Goal: Task Accomplishment & Management: Complete application form

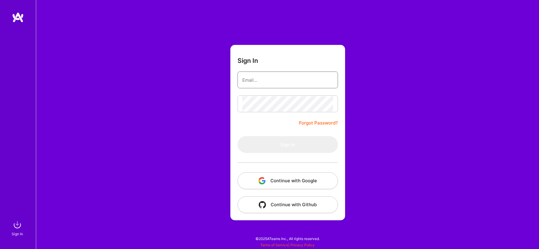
click at [283, 83] on input "email" at bounding box center [287, 79] width 91 height 15
type input "[EMAIL_ADDRESS][DOMAIN_NAME]"
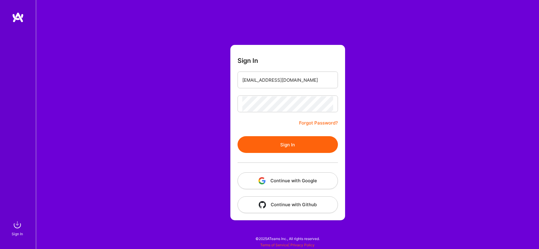
click at [283, 143] on button "Sign In" at bounding box center [287, 144] width 100 height 17
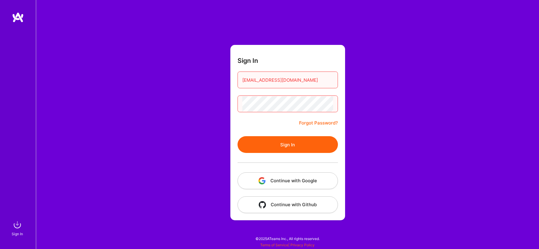
click at [237, 136] on button "Sign In" at bounding box center [287, 144] width 100 height 17
click at [283, 146] on button "Sign In" at bounding box center [287, 144] width 100 height 17
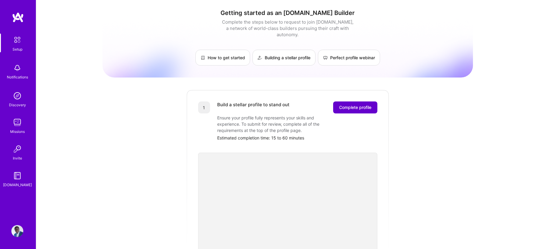
click at [354, 104] on span "Complete profile" at bounding box center [355, 107] width 32 height 6
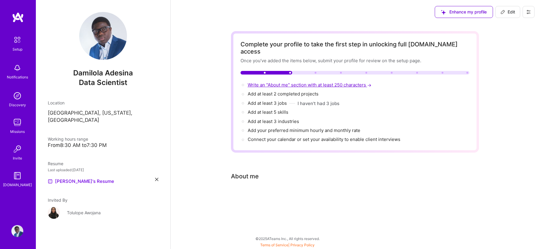
click at [280, 82] on span "Write an "About me" section with at least 250 characters →" at bounding box center [310, 85] width 125 height 6
select select "US"
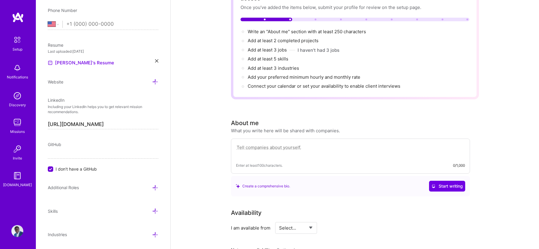
scroll to position [53, 0]
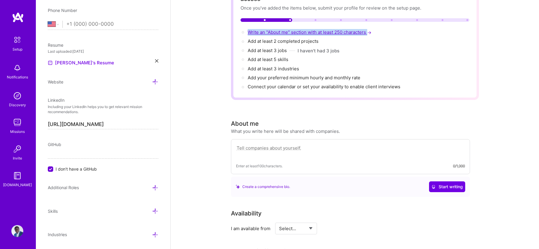
drag, startPoint x: 368, startPoint y: 24, endPoint x: 248, endPoint y: 25, distance: 120.7
click at [248, 29] on div "Write an "About me" section with at least 250 characters →" at bounding box center [354, 32] width 229 height 7
copy span "Write an "About me" section with at least 250 characters"
click at [260, 144] on textarea at bounding box center [350, 151] width 229 height 14
paste textarea "I am a versatile Data Scientist with a PhD in Electrical & Computer Engineering…"
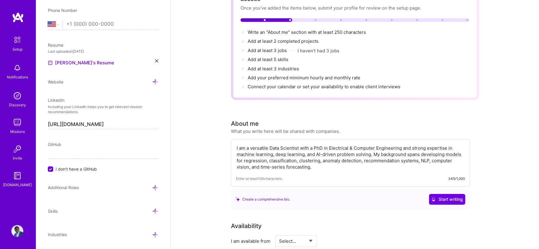
paste textarea "Previously, at MIT-IBM [PERSON_NAME] Lab, Apple, and Visa, I engineered advance…"
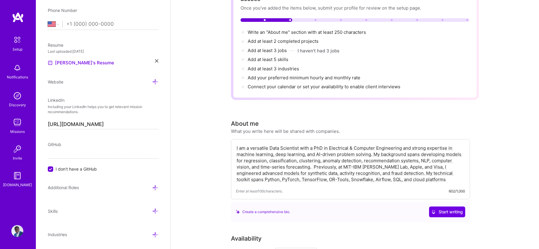
drag, startPoint x: 374, startPoint y: 141, endPoint x: 349, endPoint y: 141, distance: 25.1
click at [349, 144] on textarea "I am a versatile Data Scientist with a PhD in Electrical & Computer Engineering…" at bounding box center [350, 163] width 229 height 39
drag, startPoint x: 331, startPoint y: 153, endPoint x: 274, endPoint y: 161, distance: 57.6
click at [274, 161] on textarea "I am a versatile Data Scientist with a PhD in Electrical Engineering and strong…" at bounding box center [350, 163] width 229 height 39
drag, startPoint x: 237, startPoint y: 141, endPoint x: 384, endPoint y: 141, distance: 147.0
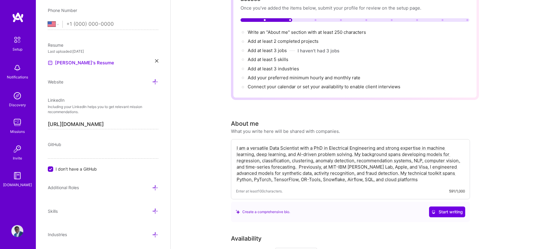
click at [384, 144] on textarea "I am a versatile Data Scientist with a PhD in Electrical Engineering and strong…" at bounding box center [350, 163] width 229 height 39
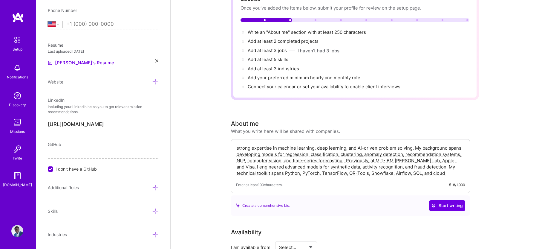
paste textarea "I am a results-driven Data Scientist with a PhD in Electrical & Computer Engine…"
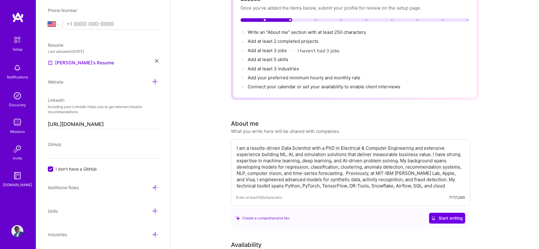
drag, startPoint x: 429, startPoint y: 147, endPoint x: 396, endPoint y: 154, distance: 34.0
click at [396, 154] on textarea "I am a results-driven Data Scientist with a PhD in Electrical & Computer Engine…" at bounding box center [350, 166] width 229 height 45
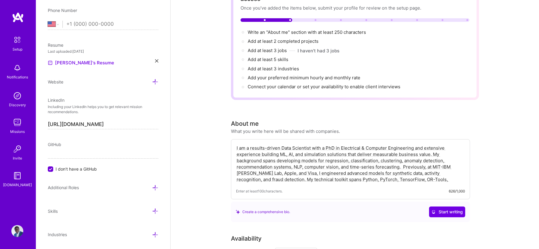
drag, startPoint x: 416, startPoint y: 154, endPoint x: 360, endPoint y: 159, distance: 56.9
click at [360, 159] on textarea "I am a results-driven Data Scientist with a PhD in Electrical & Computer Engine…" at bounding box center [350, 163] width 229 height 39
click at [374, 154] on textarea "I am a results-driven Data Scientist with a PhD in Electrical & Computer Engine…" at bounding box center [350, 163] width 229 height 39
drag, startPoint x: 452, startPoint y: 154, endPoint x: 425, endPoint y: 154, distance: 27.2
click at [425, 154] on textarea "I am a results-driven Data Scientist with a PhD in Electrical & Computer Engine…" at bounding box center [350, 163] width 229 height 39
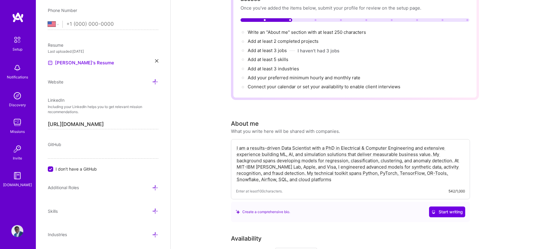
click at [430, 154] on textarea "I am a results-driven Data Scientist with a PhD in Electrical & Computer Engine…" at bounding box center [350, 163] width 229 height 39
drag, startPoint x: 286, startPoint y: 166, endPoint x: 279, endPoint y: 166, distance: 7.2
click at [279, 166] on textarea "I am a results-driven Data Scientist with a PhD in Electrical & Computer Engine…" at bounding box center [350, 163] width 229 height 39
click at [417, 160] on textarea "I am a results-driven Data Scientist with a PhD in Electrical & Computer Engine…" at bounding box center [350, 163] width 229 height 39
click at [455, 160] on textarea "I am a results-driven Data Scientist with a PhD in Electrical & Computer Engine…" at bounding box center [350, 163] width 229 height 39
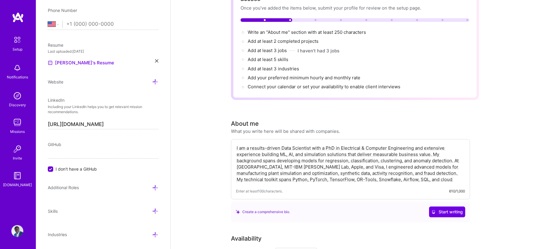
drag, startPoint x: 294, startPoint y: 166, endPoint x: 260, endPoint y: 165, distance: 33.8
click at [260, 165] on textarea "I am a results-driven Data Scientist with a PhD in Electrical & Computer Engine…" at bounding box center [350, 163] width 229 height 39
click at [290, 166] on textarea "I am a results-driven Data Scientist with a PhD in Electrical & Computer Engine…" at bounding box center [350, 163] width 229 height 39
click at [419, 170] on textarea "I am a results-driven Data Scientist with a PhD in Electrical & Computer Engine…" at bounding box center [350, 163] width 229 height 39
paste textarea "I thrive at the intersection of research and application, transforming complex …"
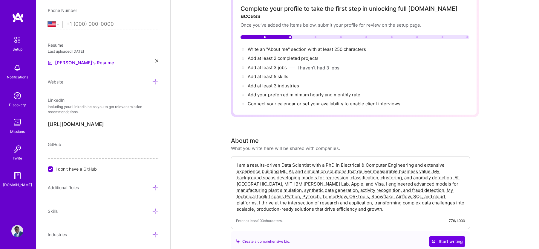
scroll to position [0, 0]
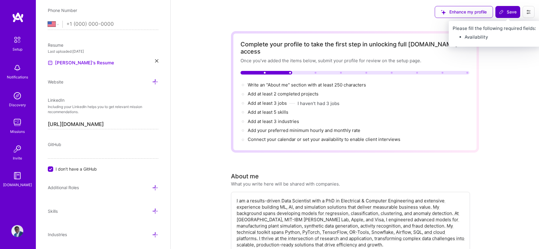
type textarea "I am a results-driven Data Scientist with a PhD in Electrical & Computer Engine…"
click at [508, 11] on span "Save" at bounding box center [508, 12] width 18 height 6
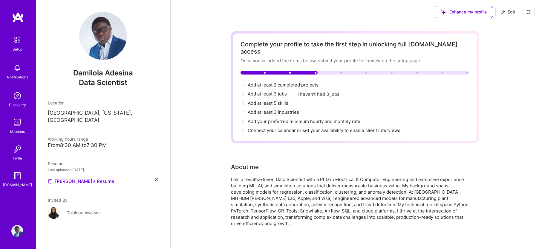
scroll to position [10, 0]
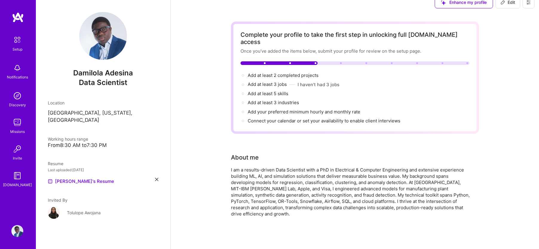
click at [158, 177] on icon at bounding box center [156, 178] width 3 height 3
click at [75, 177] on span "PDF file format" at bounding box center [80, 180] width 41 height 6
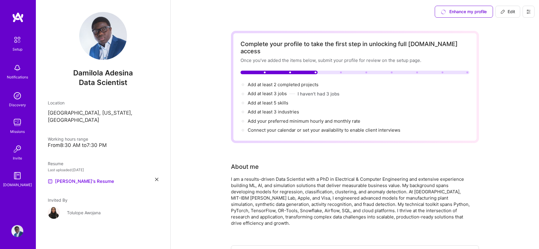
scroll to position [11, 0]
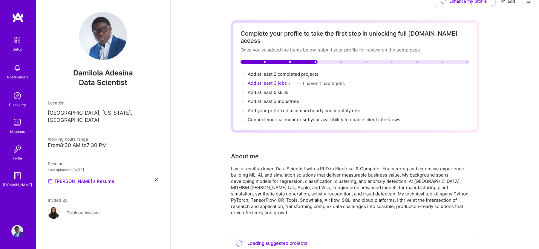
click at [276, 80] on span "Add at least 3 jobs →" at bounding box center [270, 83] width 45 height 6
select select "US"
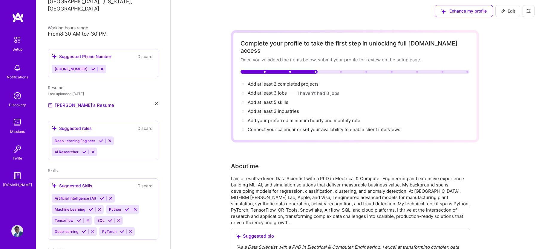
scroll to position [0, 0]
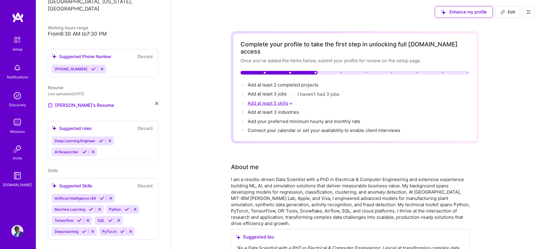
click at [270, 100] on span "Add at least 5 skills →" at bounding box center [271, 103] width 46 height 6
select select "US"
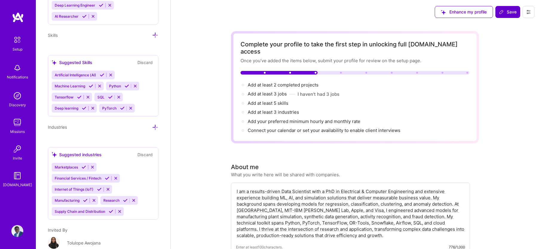
scroll to position [482, 0]
click at [80, 86] on span "Machine Learning" at bounding box center [70, 86] width 30 height 4
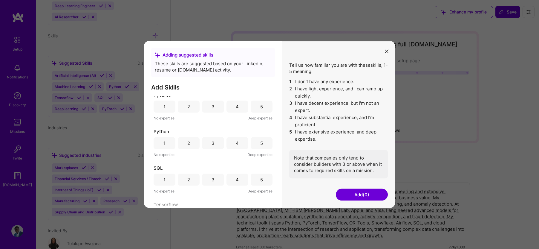
scroll to position [113, 0]
click at [242, 145] on div "4" at bounding box center [237, 143] width 22 height 12
click at [254, 146] on div "5" at bounding box center [262, 143] width 22 height 12
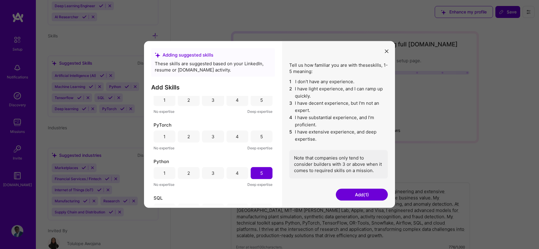
scroll to position [0, 0]
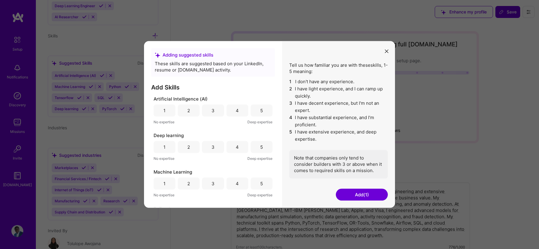
click at [385, 52] on icon "modal" at bounding box center [387, 51] width 4 height 4
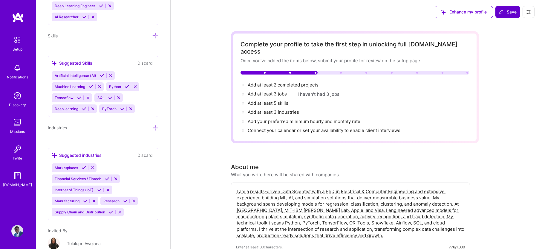
click at [67, 108] on span "Deep learning" at bounding box center [67, 108] width 24 height 4
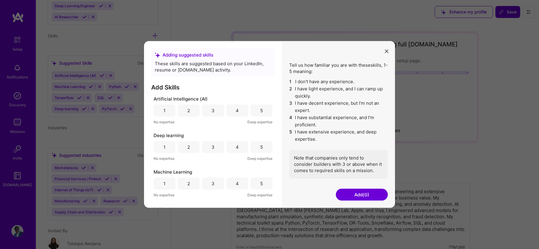
click at [261, 111] on div "5" at bounding box center [262, 110] width 22 height 12
click at [260, 145] on div "5" at bounding box center [261, 147] width 3 height 6
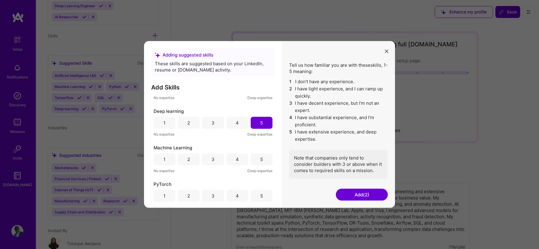
scroll to position [36, 0]
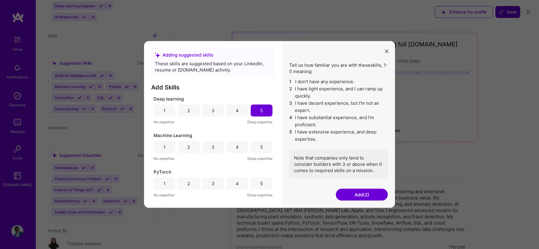
click at [260, 145] on div "5" at bounding box center [261, 147] width 3 height 6
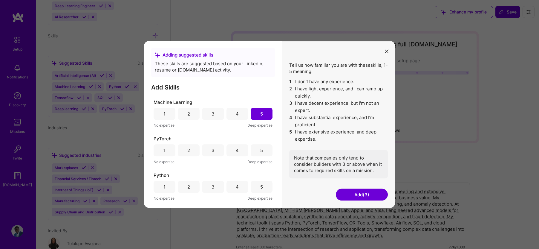
scroll to position [85, 0]
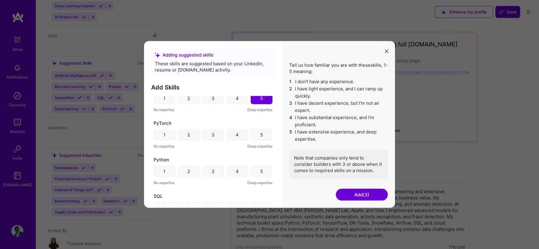
click at [257, 136] on div "5" at bounding box center [262, 134] width 22 height 12
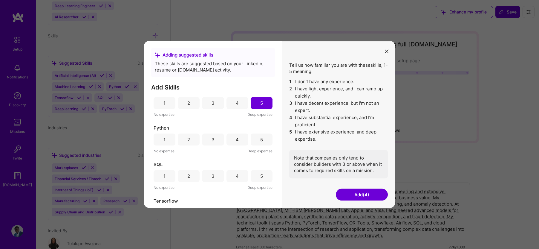
scroll to position [116, 0]
click at [237, 174] on div "4" at bounding box center [237, 177] width 3 height 6
click at [260, 142] on div "5" at bounding box center [261, 139] width 3 height 6
click at [359, 191] on button "Add (6)" at bounding box center [362, 194] width 52 height 12
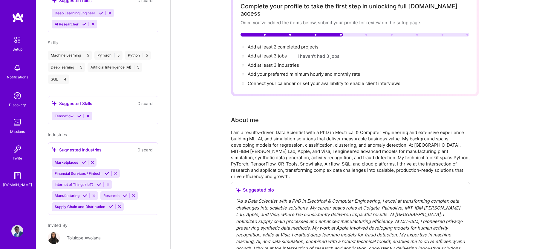
scroll to position [0, 0]
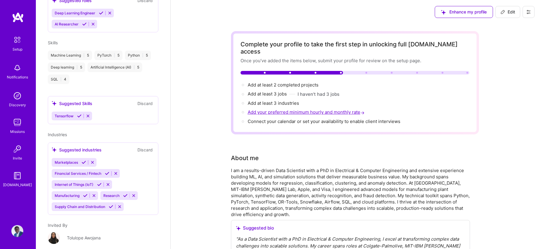
click at [298, 109] on span "Add your preferred minimum hourly and monthly rate →" at bounding box center [307, 112] width 118 height 6
select select "US"
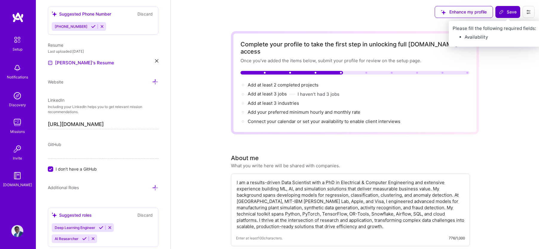
click at [509, 11] on span "Save" at bounding box center [508, 12] width 18 height 6
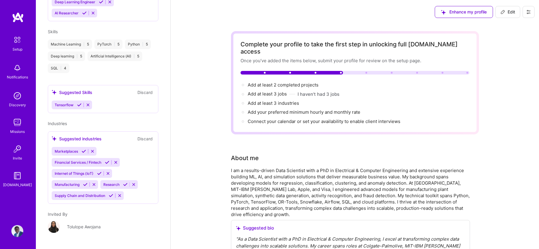
scroll to position [157, 0]
